Goal: Find specific page/section: Find specific page/section

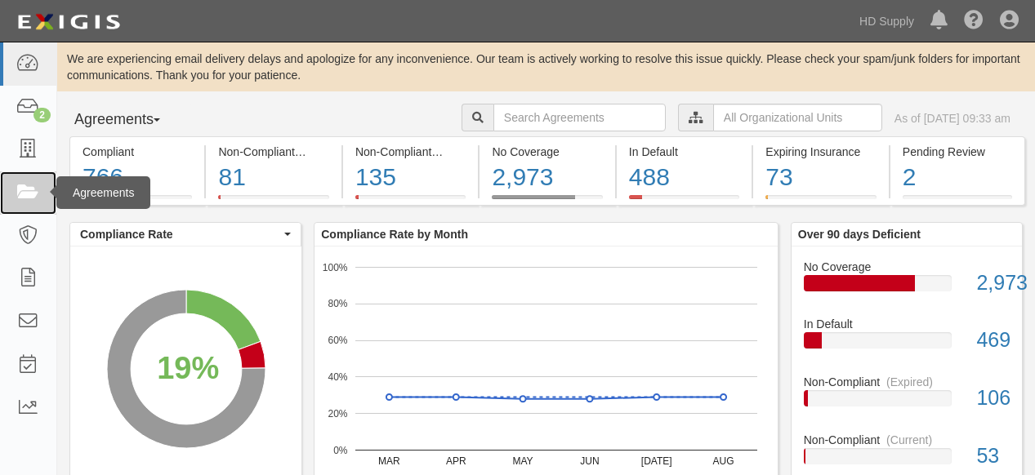
click at [19, 194] on icon at bounding box center [27, 193] width 23 height 19
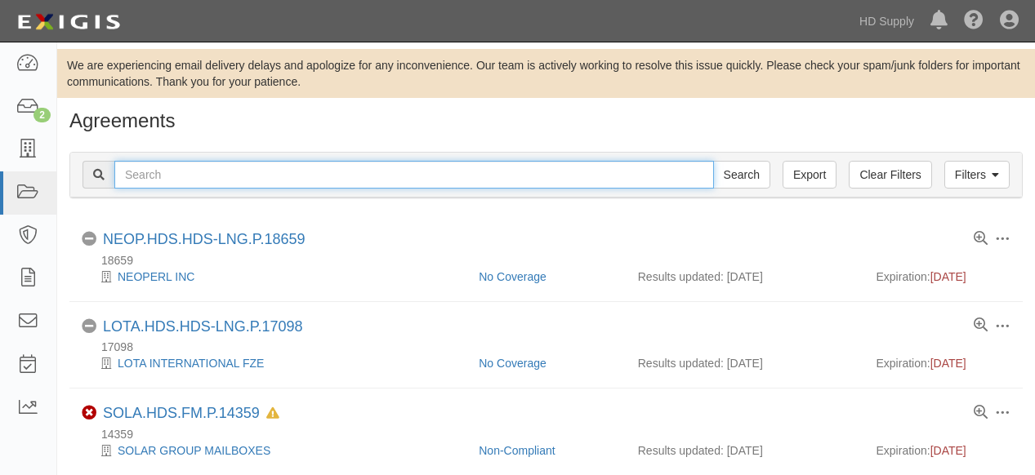
drag, startPoint x: 206, startPoint y: 175, endPoint x: 231, endPoint y: 167, distance: 26.6
click at [207, 176] on input "text" at bounding box center [413, 175] width 599 height 28
type input "fdg"
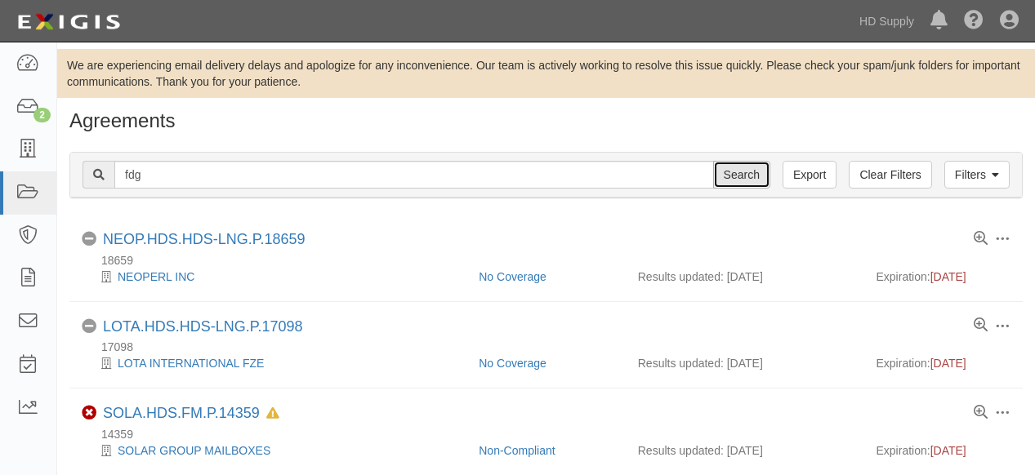
click at [739, 177] on input "Search" at bounding box center [741, 175] width 57 height 28
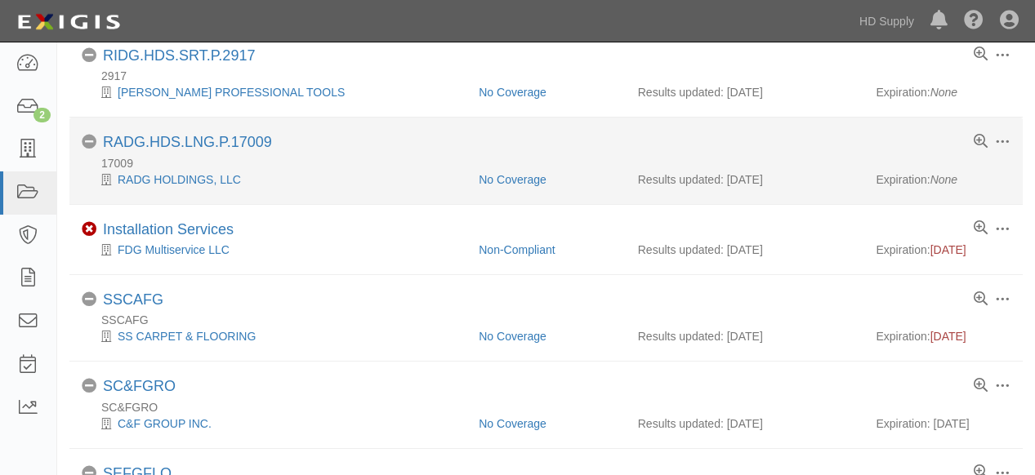
scroll to position [272, 0]
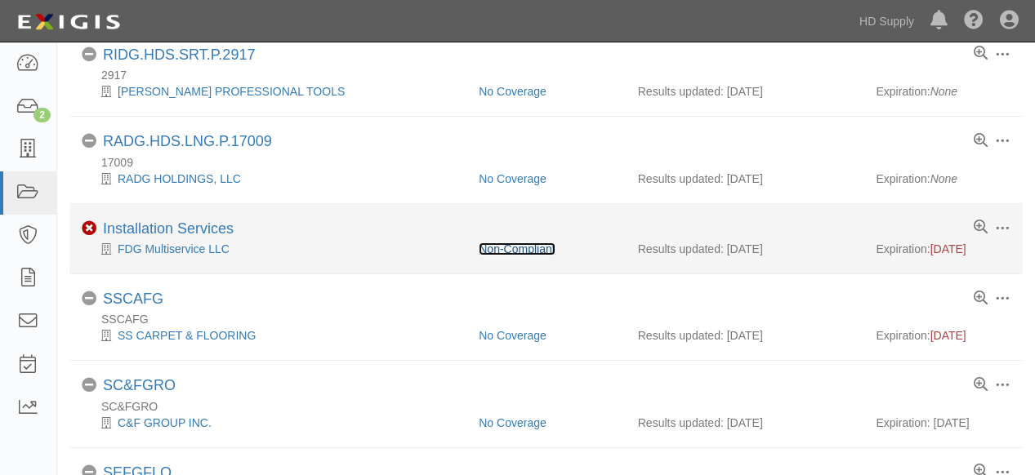
click at [514, 246] on link "Non-Compliant" at bounding box center [517, 249] width 76 height 13
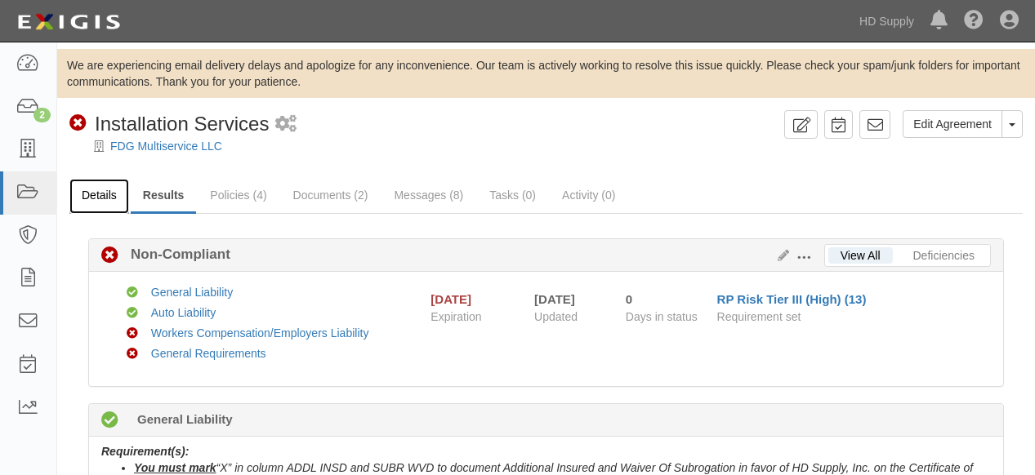
click at [95, 196] on link "Details" at bounding box center [99, 196] width 60 height 35
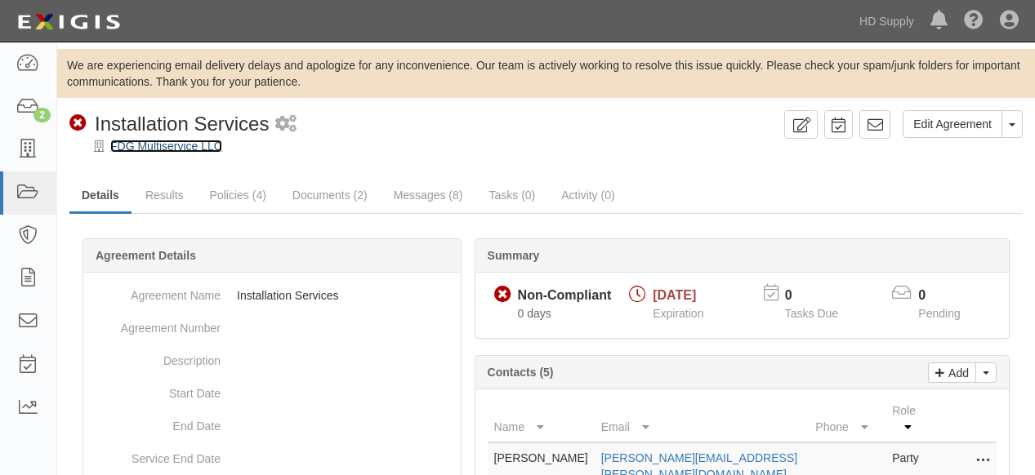
click at [154, 145] on link "FDG Multiservice LLC" at bounding box center [166, 146] width 112 height 13
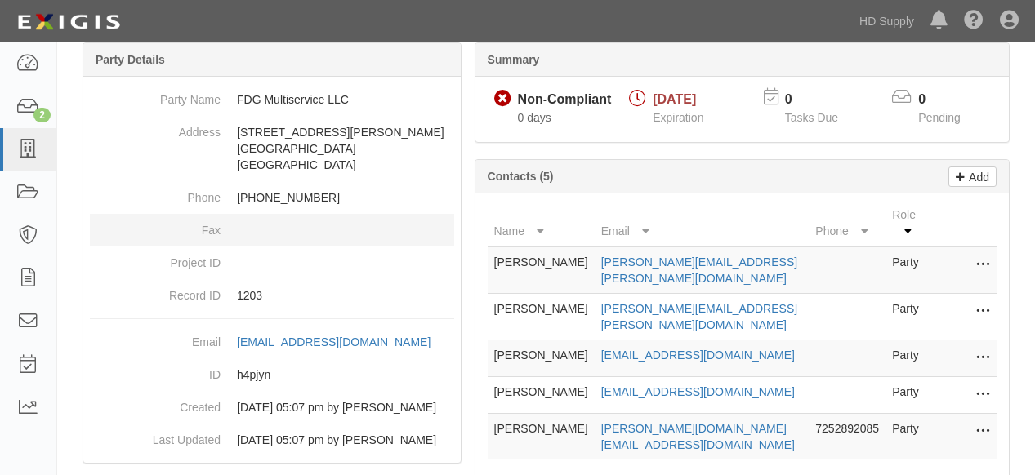
scroll to position [272, 0]
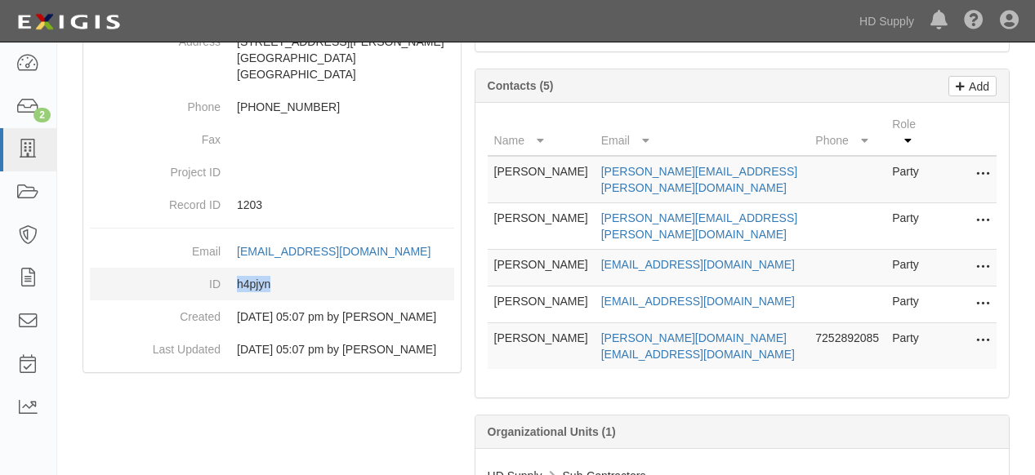
drag, startPoint x: 286, startPoint y: 282, endPoint x: 224, endPoint y: 278, distance: 62.1
click at [224, 278] on dd "h4pjyn" at bounding box center [272, 284] width 364 height 33
copy dd "h4pjyn"
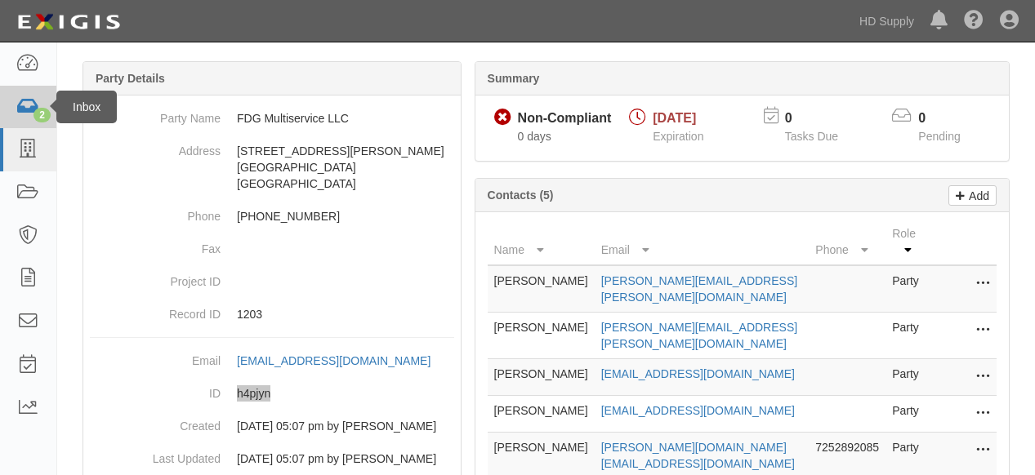
scroll to position [0, 0]
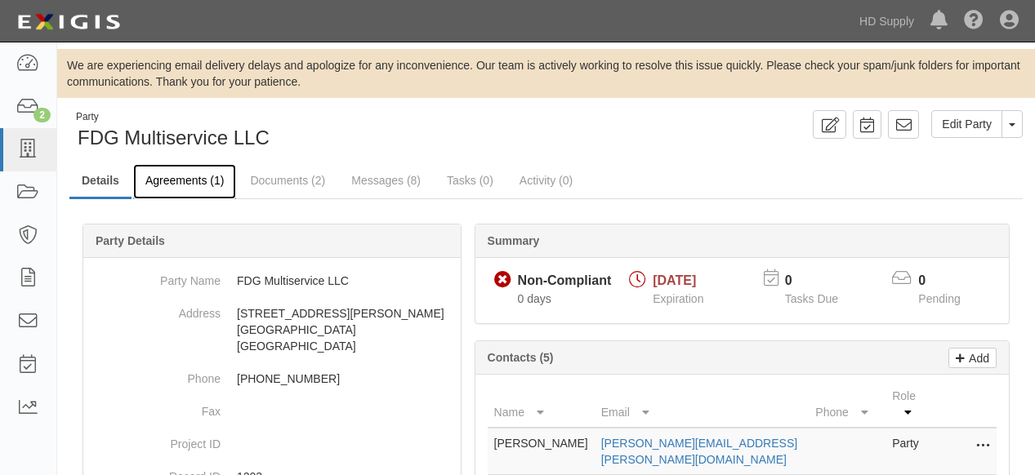
click at [188, 181] on link "Agreements (1)" at bounding box center [184, 181] width 103 height 35
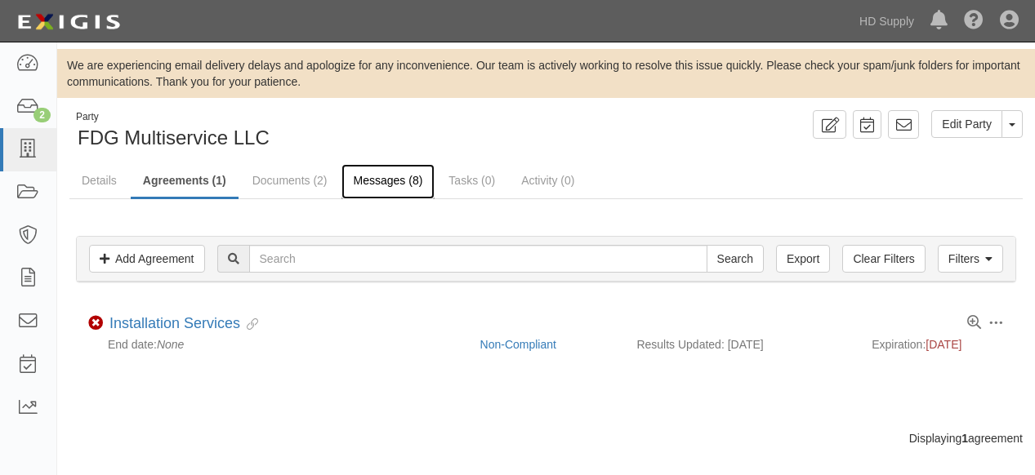
click at [381, 182] on link "Messages (8)" at bounding box center [388, 181] width 94 height 35
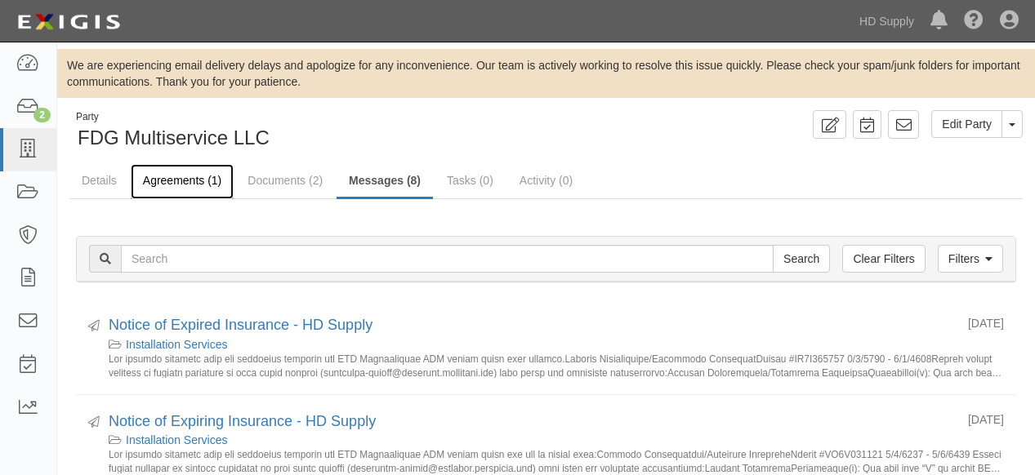
click at [179, 181] on link "Agreements (1)" at bounding box center [182, 181] width 103 height 35
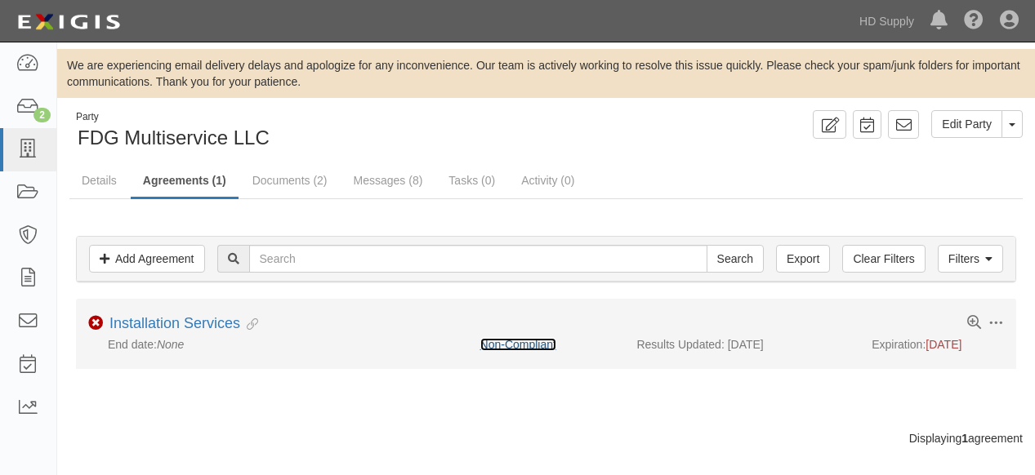
click at [501, 347] on link "Non-Compliant" at bounding box center [518, 344] width 76 height 13
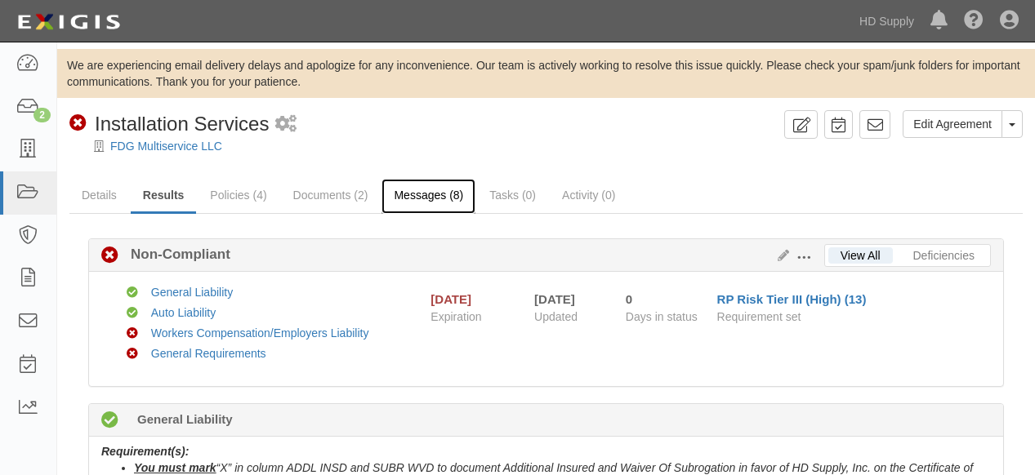
click at [412, 193] on link "Messages (8)" at bounding box center [428, 196] width 94 height 35
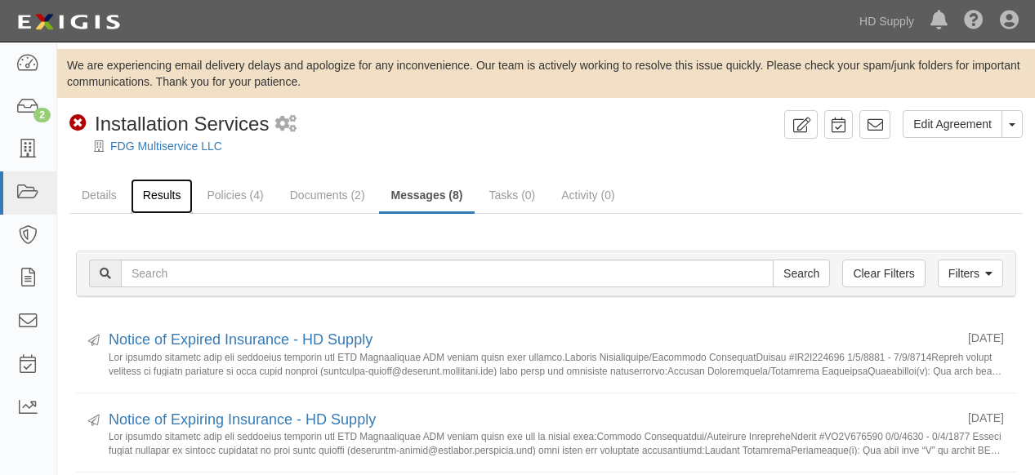
click at [168, 194] on link "Results" at bounding box center [162, 196] width 63 height 35
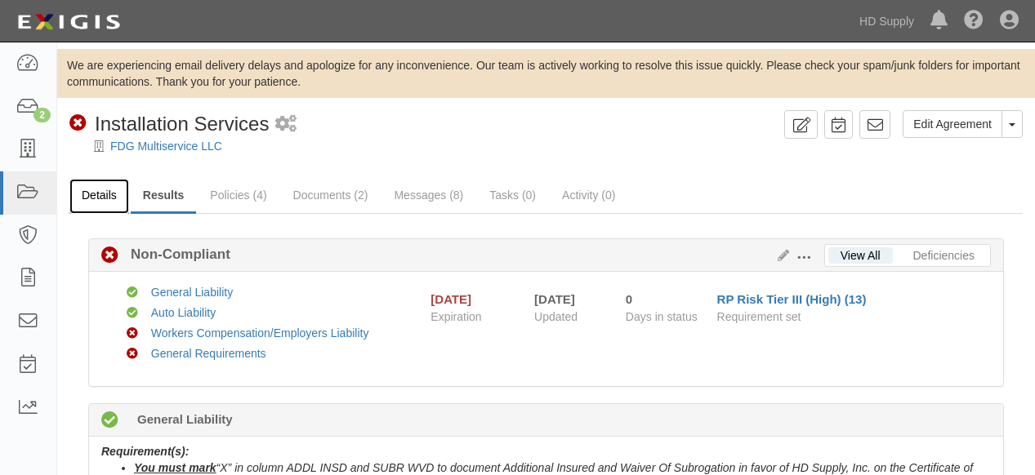
click at [105, 197] on link "Details" at bounding box center [99, 196] width 60 height 35
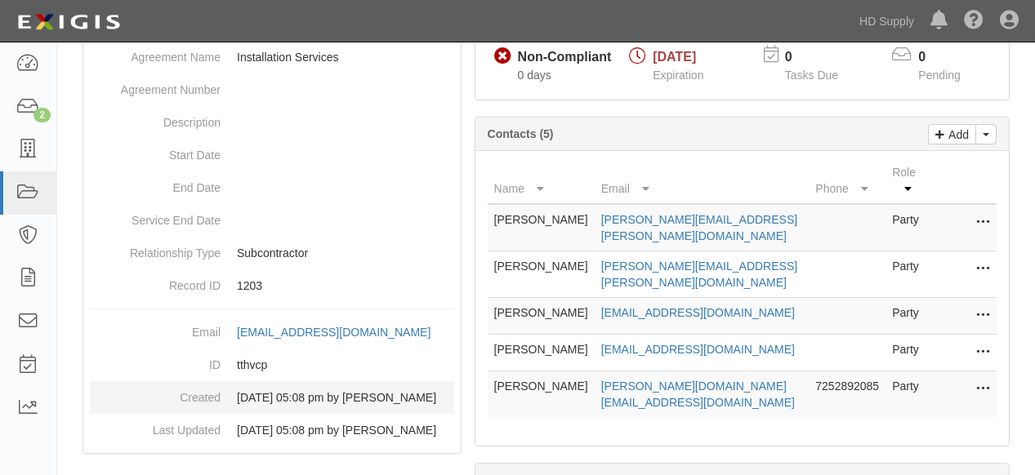
scroll to position [310, 0]
